Goal: Task Accomplishment & Management: Manage account settings

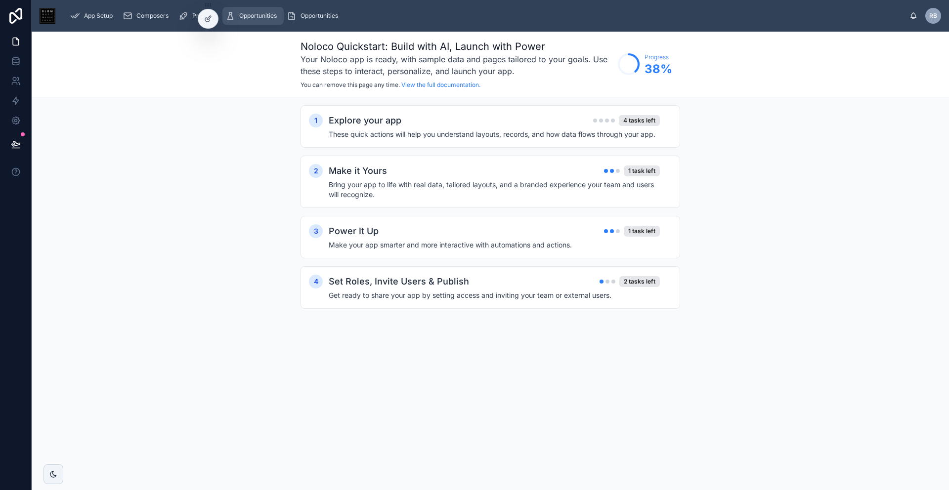
click at [270, 14] on span "Opportunities" at bounding box center [258, 16] width 38 height 8
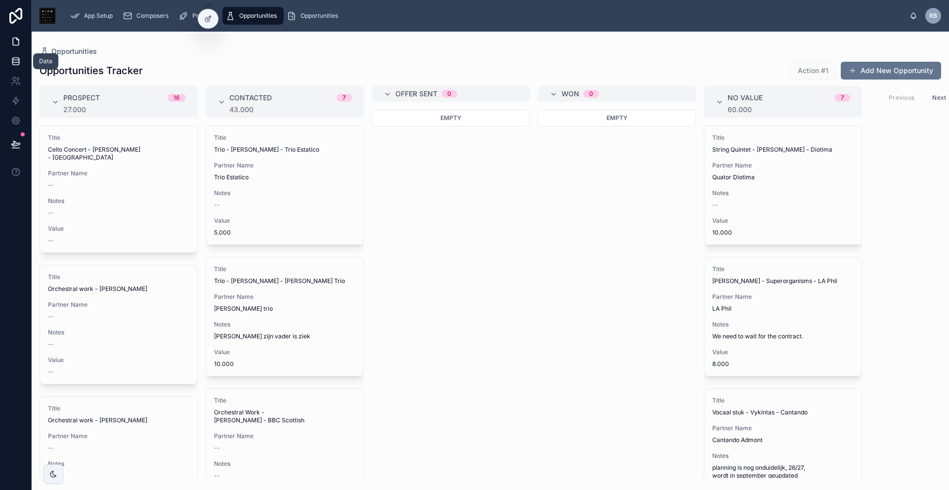
click at [18, 65] on icon at bounding box center [16, 61] width 10 height 10
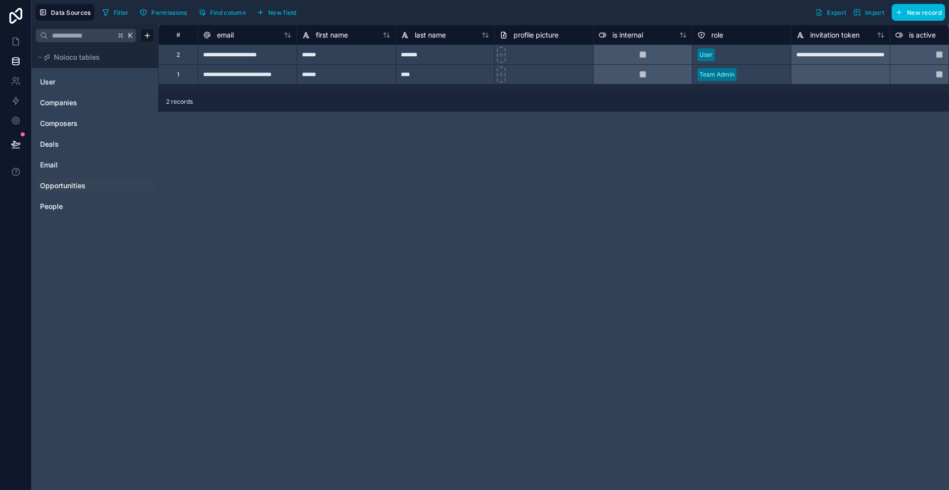
click at [65, 182] on span "Opportunities" at bounding box center [62, 186] width 45 height 10
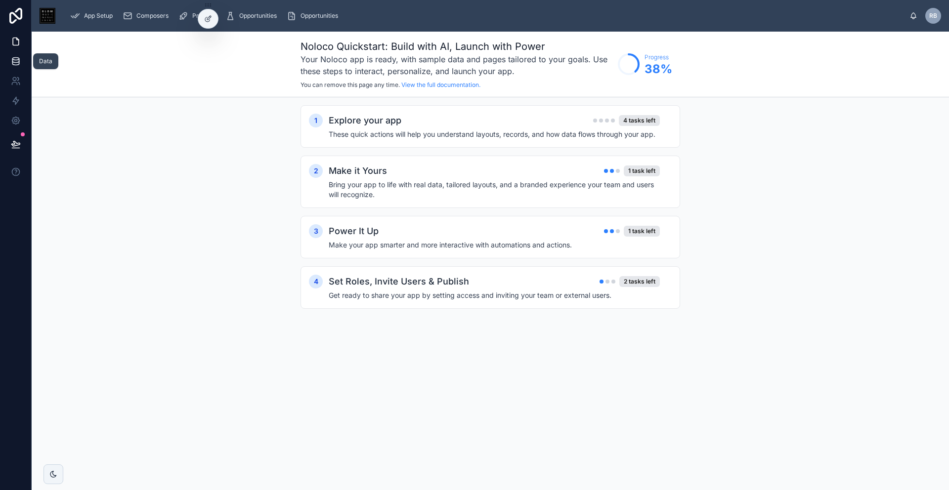
click at [14, 63] on icon at bounding box center [16, 61] width 10 height 10
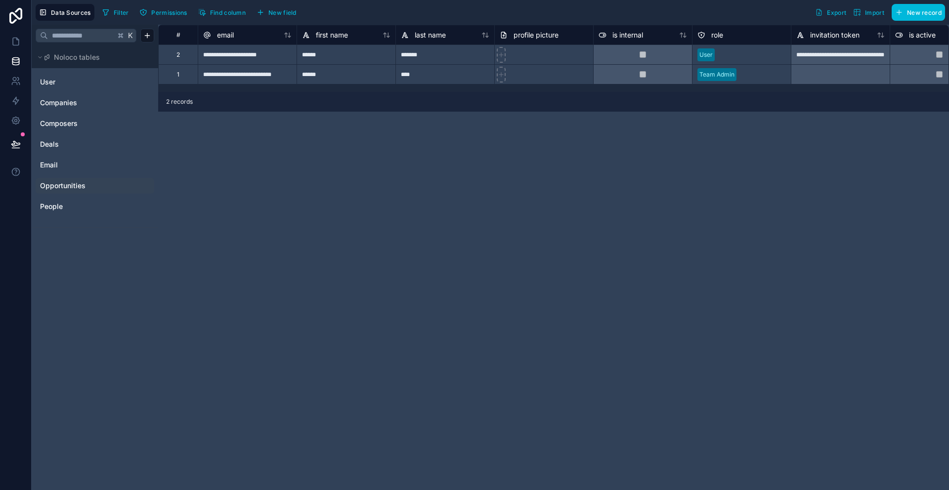
click at [73, 183] on span "Opportunities" at bounding box center [62, 186] width 45 height 10
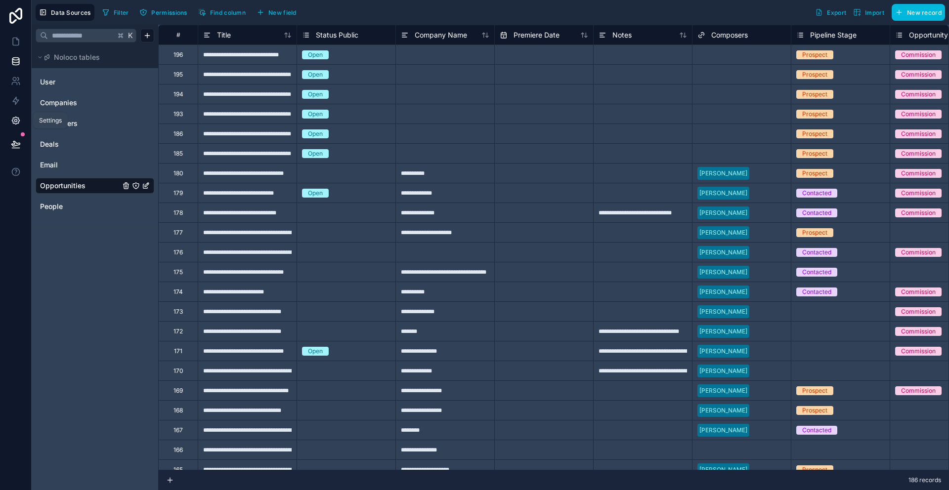
click at [16, 121] on icon at bounding box center [16, 121] width 10 height 10
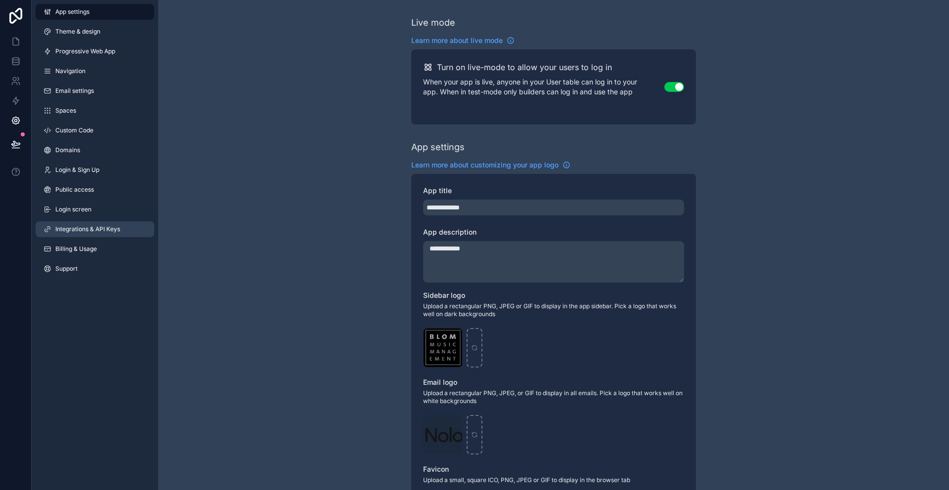
click at [111, 229] on span "Integrations & API Keys" at bounding box center [87, 229] width 65 height 8
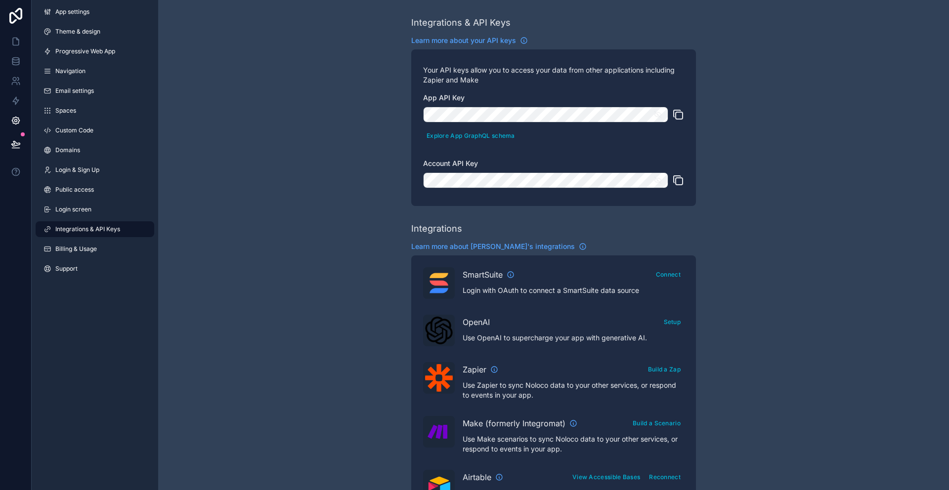
click at [681, 115] on icon "scrollable content" at bounding box center [678, 115] width 12 height 12
click at [679, 178] on icon "scrollable content" at bounding box center [678, 180] width 12 height 12
click at [681, 114] on icon "scrollable content" at bounding box center [678, 115] width 12 height 12
click at [680, 113] on icon "scrollable content" at bounding box center [678, 115] width 12 height 12
click at [679, 115] on icon "scrollable content" at bounding box center [678, 115] width 12 height 12
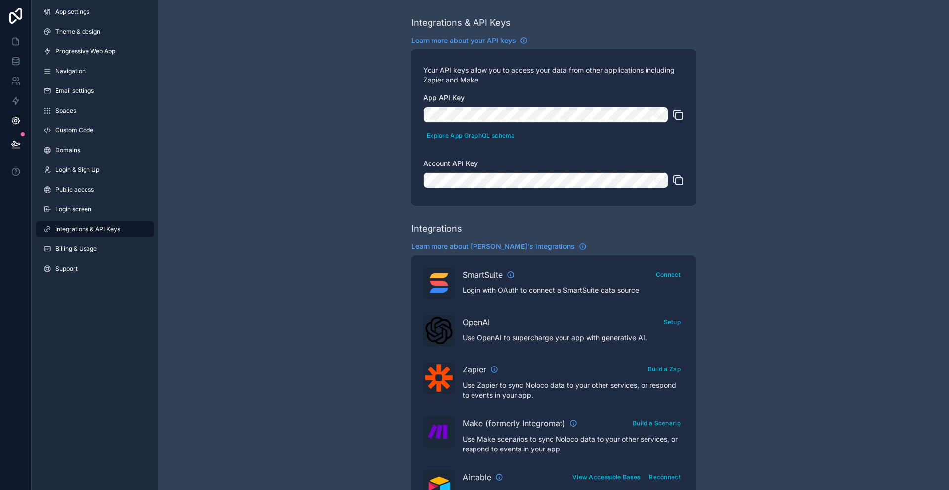
click at [676, 116] on icon "scrollable content" at bounding box center [678, 115] width 12 height 12
click at [15, 66] on icon at bounding box center [16, 61] width 10 height 10
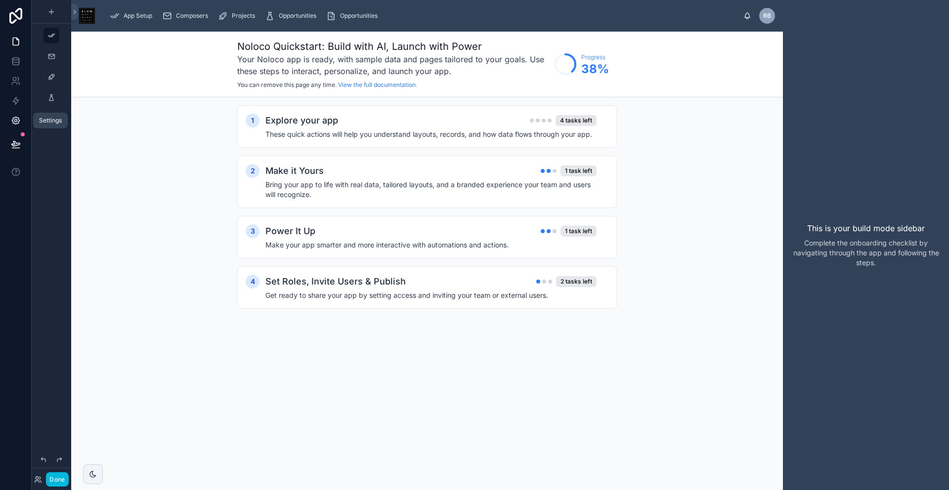
click at [18, 122] on icon at bounding box center [15, 120] width 7 height 7
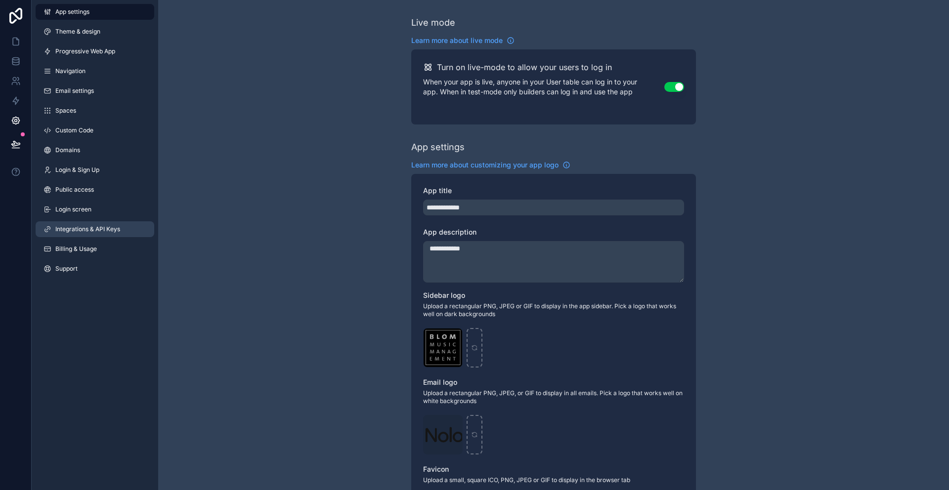
click at [88, 222] on link "Integrations & API Keys" at bounding box center [95, 229] width 119 height 16
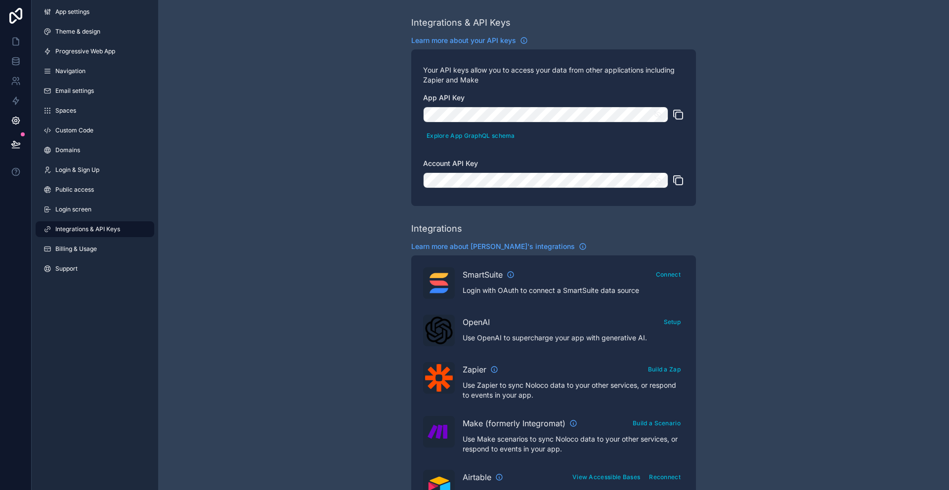
click at [678, 183] on icon "scrollable content" at bounding box center [678, 180] width 12 height 12
click at [120, 227] on span "Integrations & API Keys" at bounding box center [87, 229] width 65 height 8
click at [85, 226] on span "Integrations & API Keys" at bounding box center [87, 229] width 65 height 8
click at [479, 139] on button "Explore App GraphQL schema" at bounding box center [470, 135] width 95 height 14
